Goal: Information Seeking & Learning: Check status

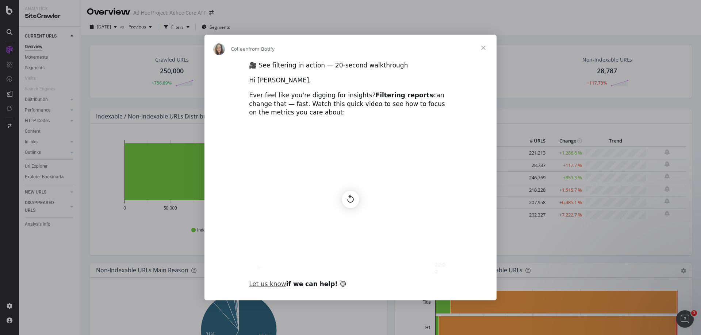
click at [484, 46] on span "Close" at bounding box center [483, 48] width 26 height 26
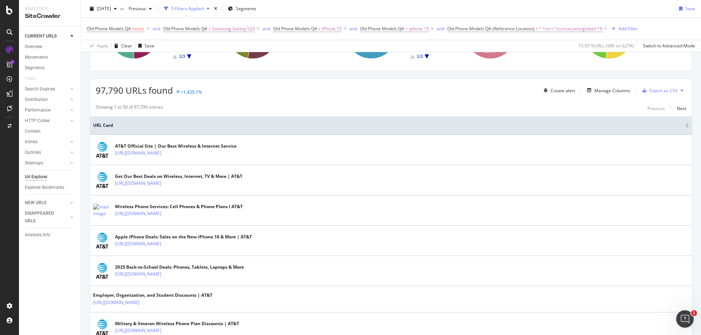
scroll to position [106, 0]
